Goal: Find contact information: Obtain details needed to contact an individual or organization

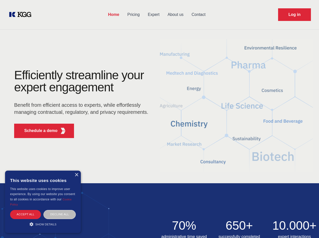
click at [159, 119] on div "Efficiently streamline your expert engagement Benefit from efficient access to …" at bounding box center [82, 105] width 153 height 73
click at [38, 131] on p "Schedule a demo" at bounding box center [40, 131] width 33 height 6
click at [76, 175] on div "× This website uses cookies This website uses cookies to improve user experienc…" at bounding box center [43, 202] width 76 height 62
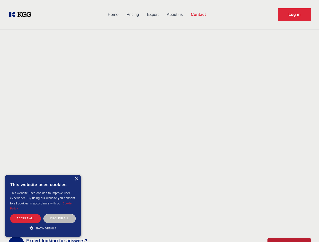
click at [25, 214] on div "Accept all" at bounding box center [25, 218] width 31 height 9
click at [60, 214] on div "Contact Information We would love to hear from you. Postal address [PERSON_NAME…" at bounding box center [70, 152] width 113 height 153
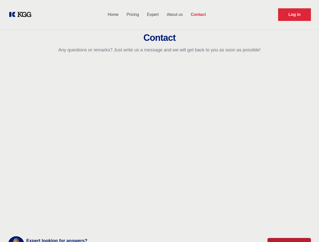
click at [43, 224] on main "Contact Any questions or remarks? Just write us a message and we will get back …" at bounding box center [159, 131] width 319 height 263
